Goal: Task Accomplishment & Management: Use online tool/utility

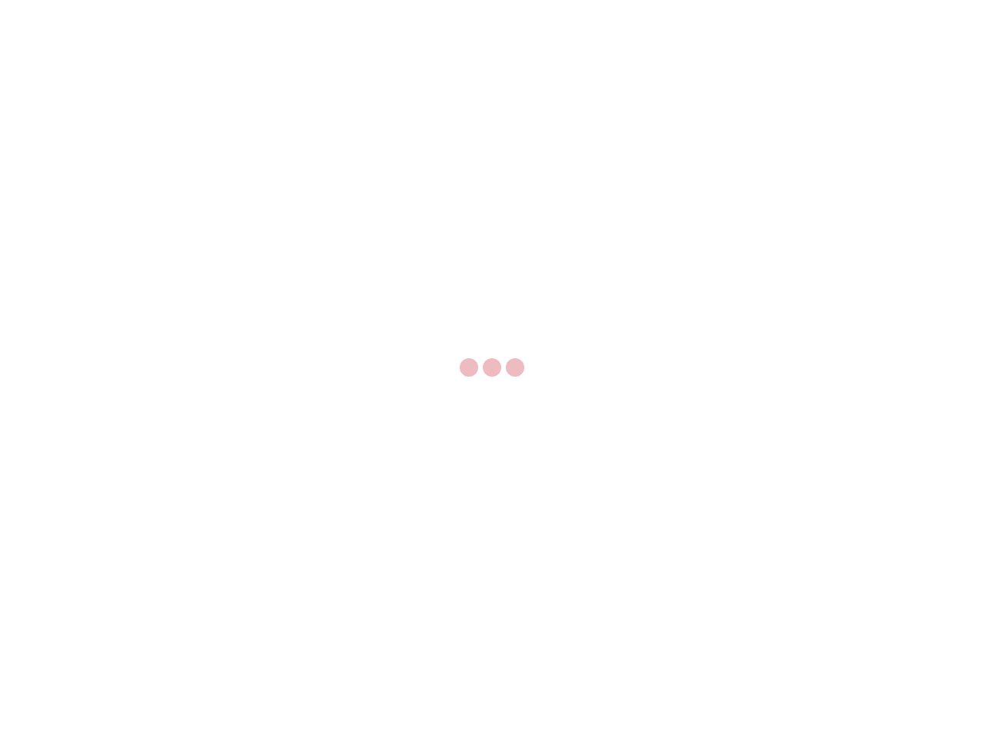
select select "US"
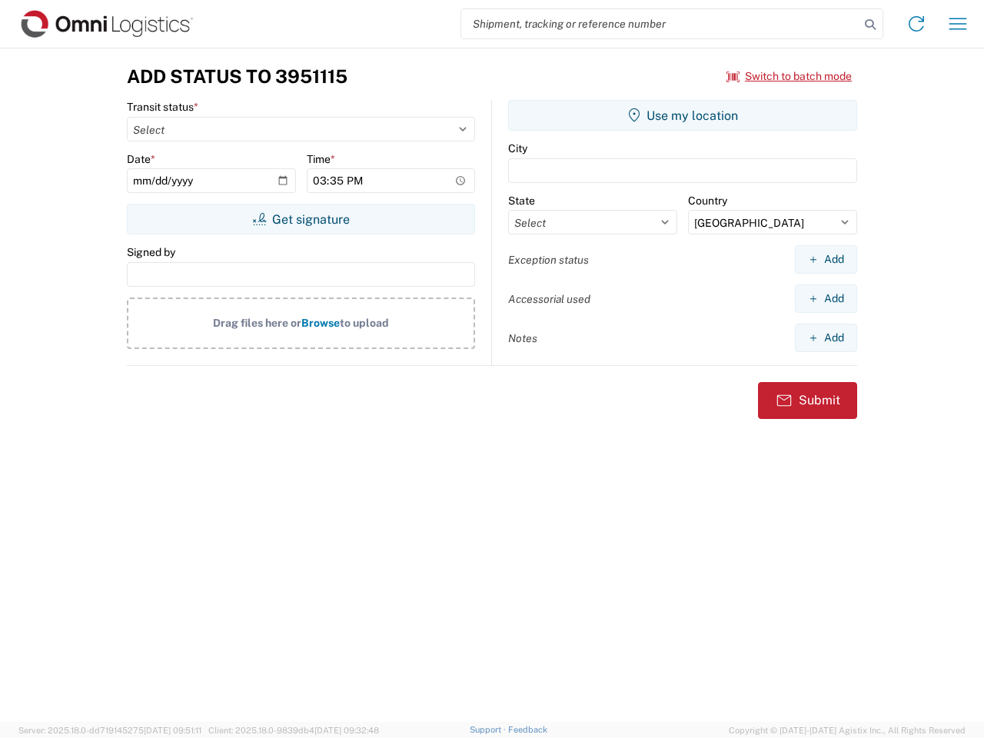
click at [661, 24] on input "search" at bounding box center [660, 23] width 398 height 29
click at [871, 25] on icon at bounding box center [871, 25] width 22 height 22
click at [917, 24] on icon at bounding box center [917, 24] width 25 height 25
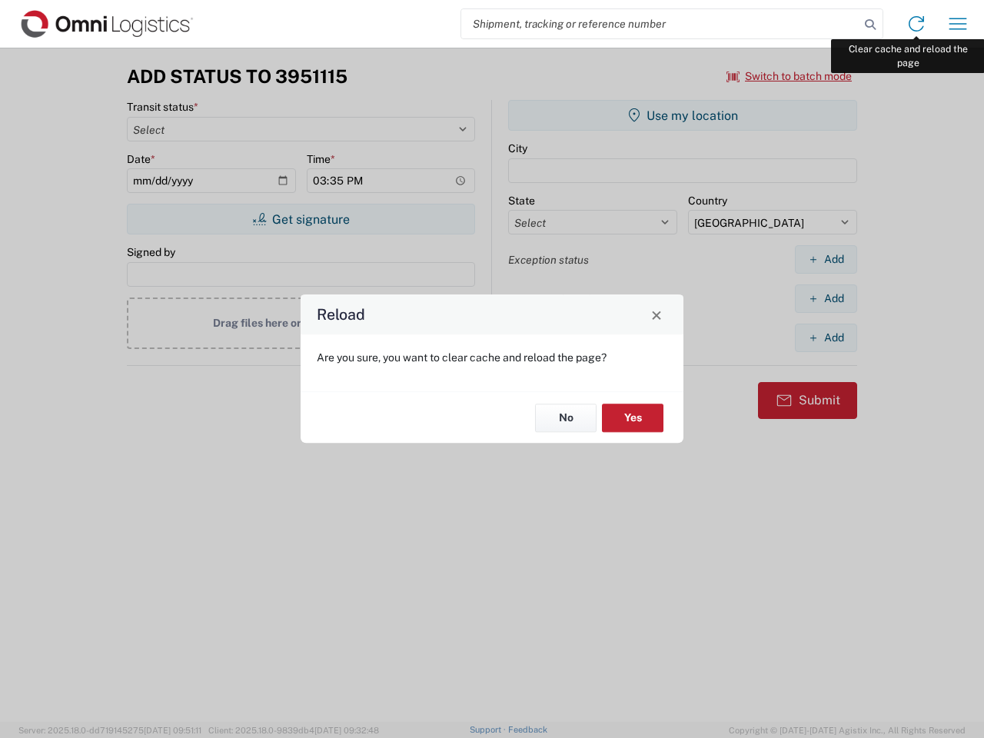
click at [958, 24] on div "Reload Are you sure, you want to clear cache and reload the page? No Yes" at bounding box center [492, 369] width 984 height 738
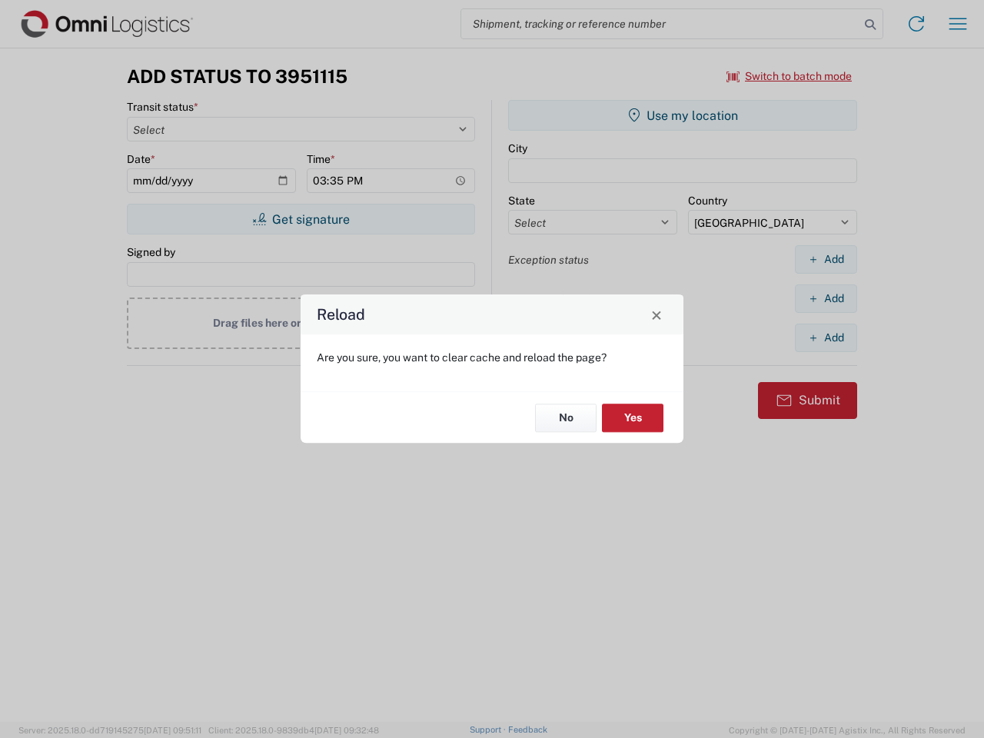
click at [790, 76] on div "Reload Are you sure, you want to clear cache and reload the page? No Yes" at bounding box center [492, 369] width 984 height 738
click at [301, 219] on div "Reload Are you sure, you want to clear cache and reload the page? No Yes" at bounding box center [492, 369] width 984 height 738
click at [683, 115] on div "Reload Are you sure, you want to clear cache and reload the page? No Yes" at bounding box center [492, 369] width 984 height 738
click at [826, 259] on div "Reload Are you sure, you want to clear cache and reload the page? No Yes" at bounding box center [492, 369] width 984 height 738
click at [826, 298] on div "Reload Are you sure, you want to clear cache and reload the page? No Yes" at bounding box center [492, 369] width 984 height 738
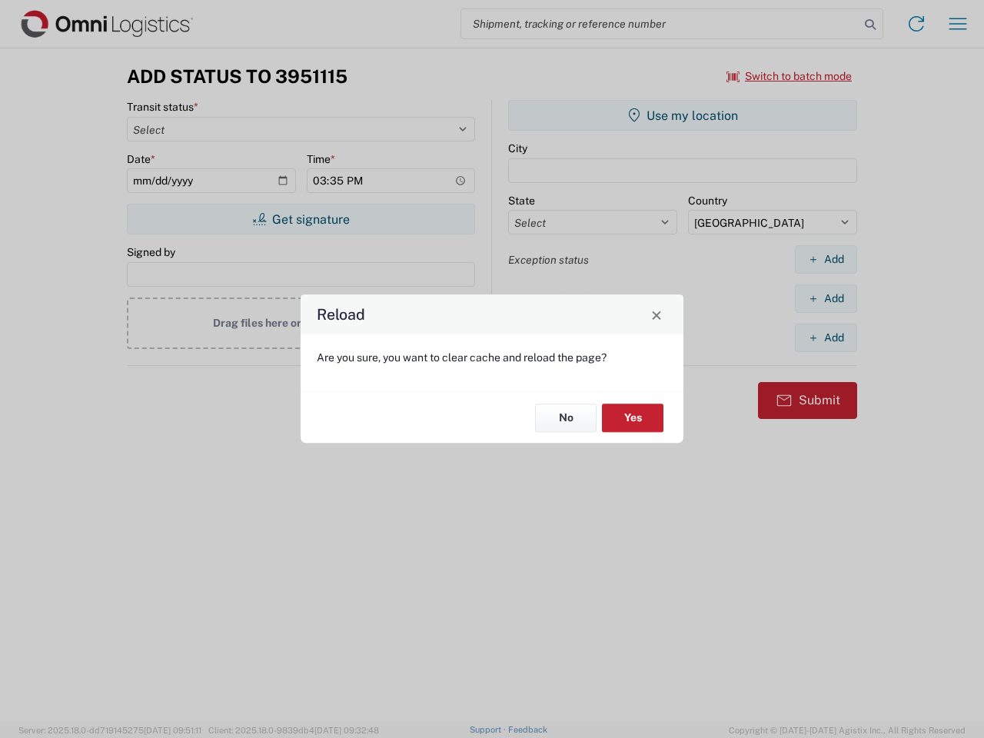
click at [826, 338] on div "Reload Are you sure, you want to clear cache and reload the page? No Yes" at bounding box center [492, 369] width 984 height 738
